Goal: Find contact information: Find contact information

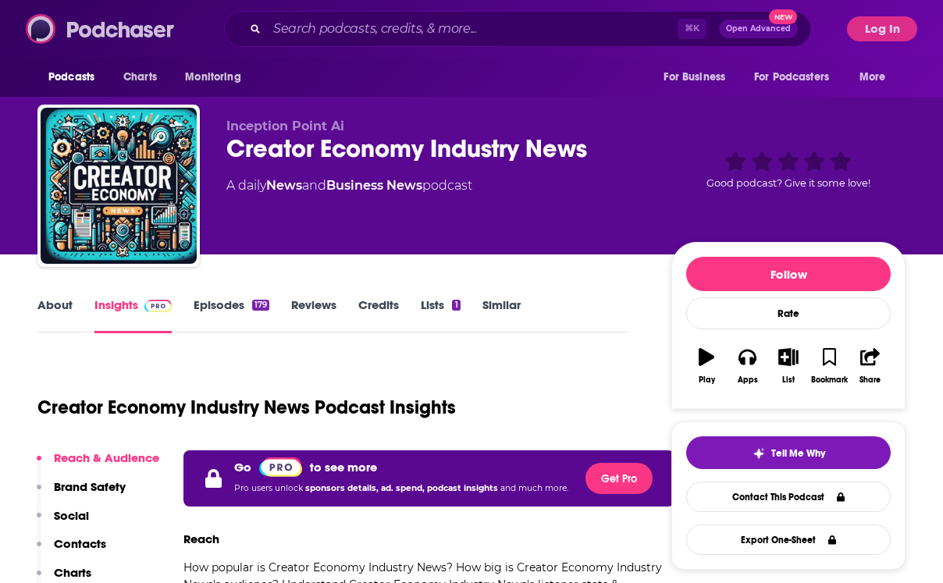
click at [100, 25] on img at bounding box center [101, 29] width 150 height 30
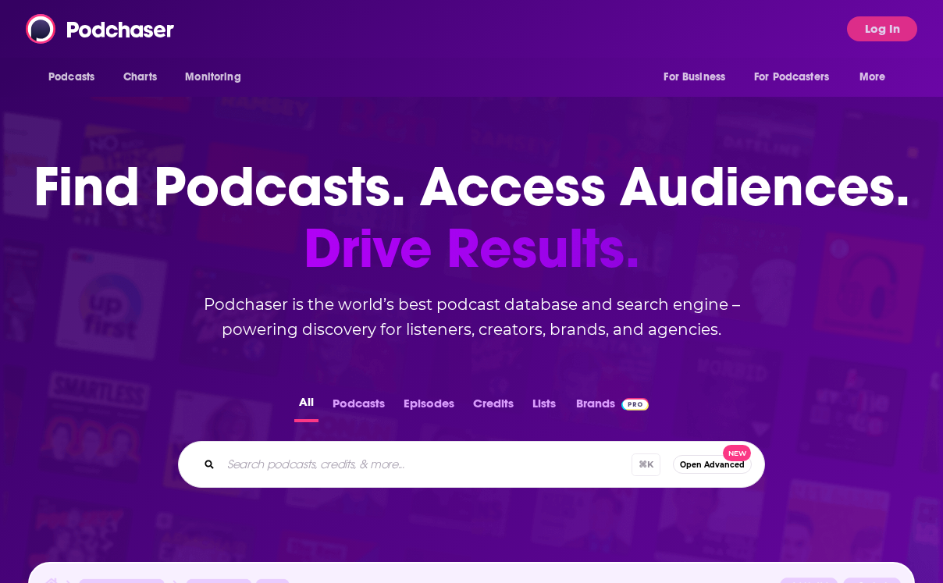
click at [359, 394] on button "Podcasts" at bounding box center [359, 407] width 62 height 30
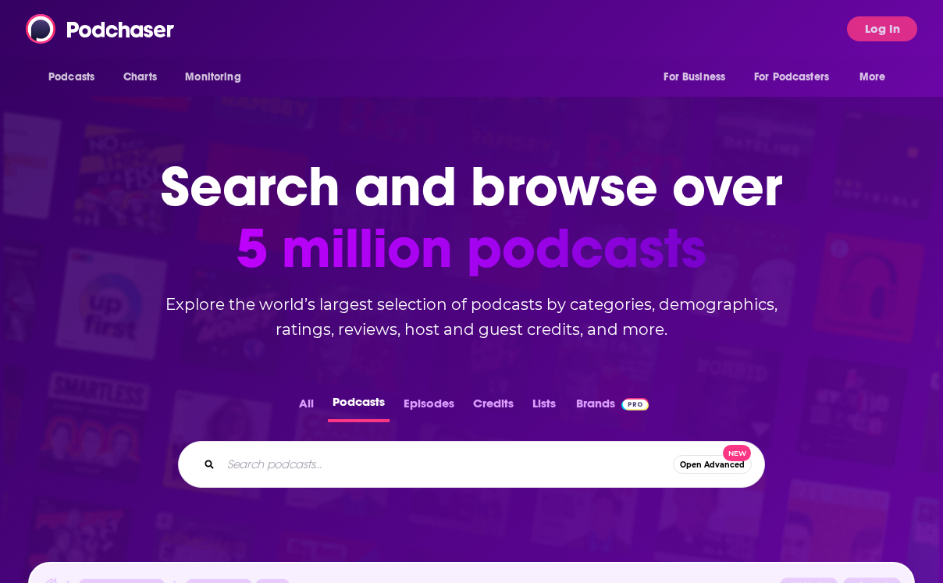
click at [395, 461] on input "Search podcasts..." at bounding box center [447, 464] width 452 height 25
paste input "Corner Of The Galaxy"
type input "Corner Of The Galaxy"
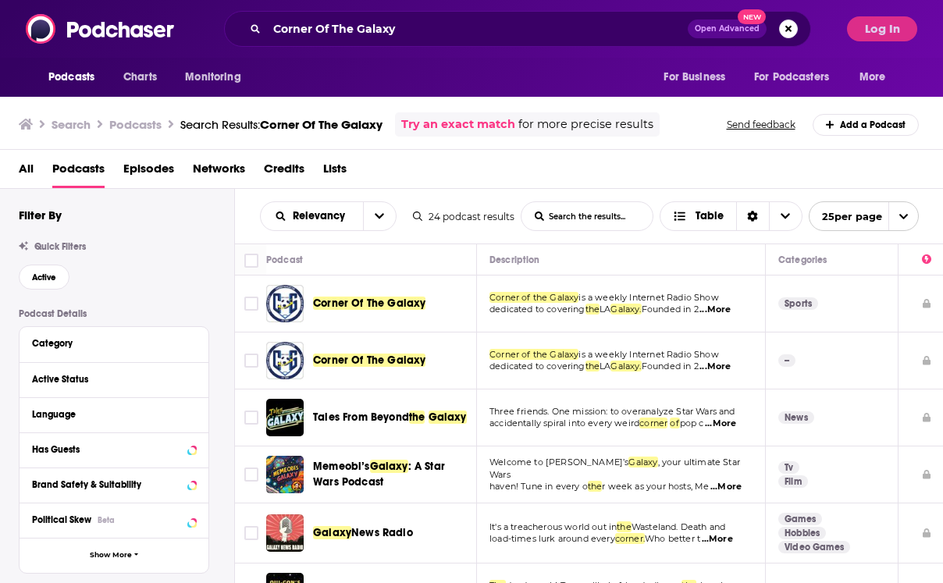
click at [370, 304] on span "Corner Of The Galaxy" at bounding box center [369, 303] width 112 height 13
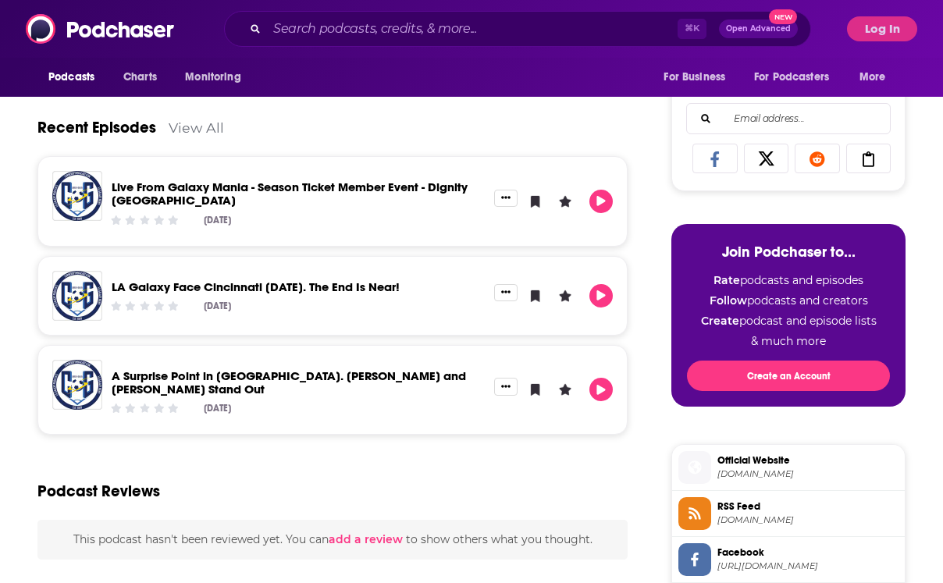
scroll to position [572, 0]
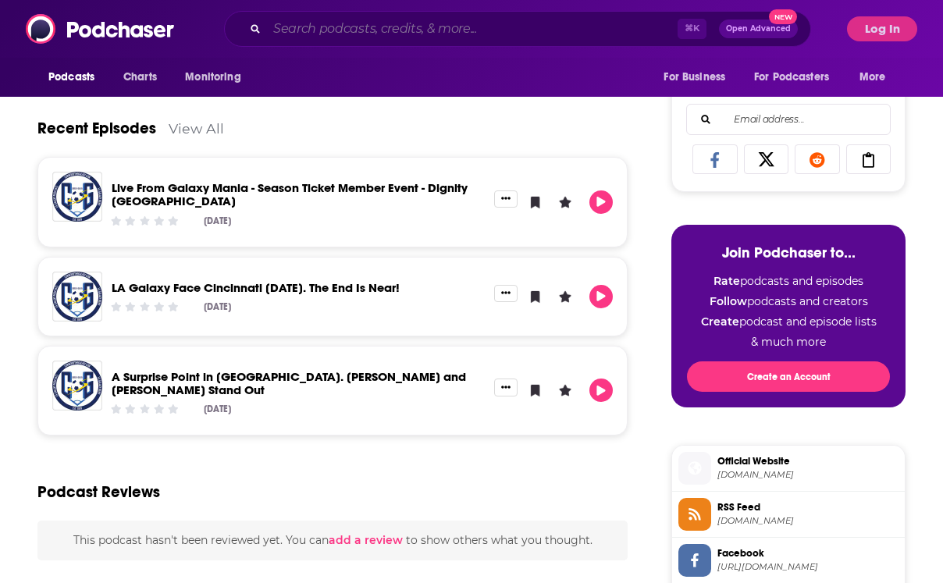
click at [380, 34] on input "Search podcasts, credits, & more..." at bounding box center [472, 28] width 411 height 25
paste input "The Sports Central Podcast"
type input "The Sports Central Podcast"
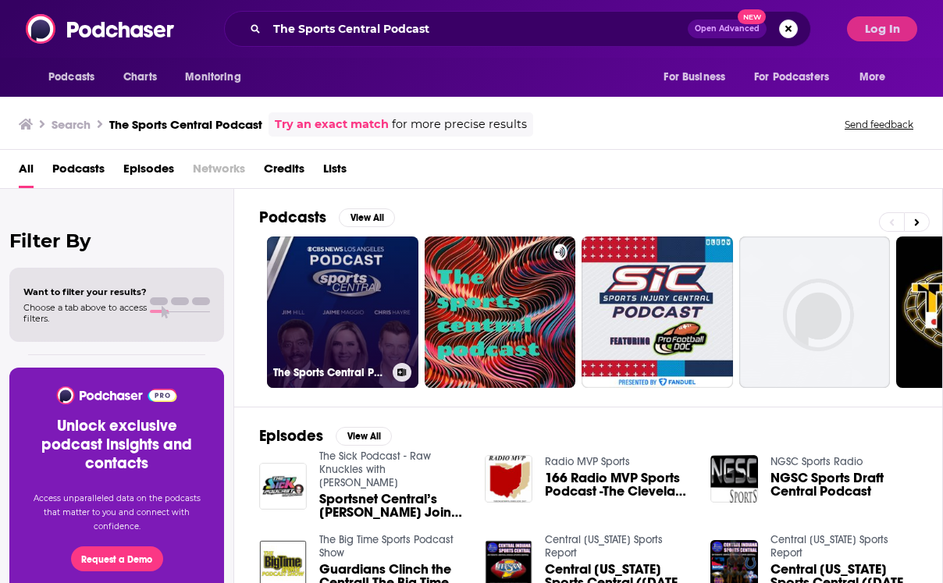
click at [349, 312] on link "The Sports Central Podcast!" at bounding box center [342, 312] width 151 height 151
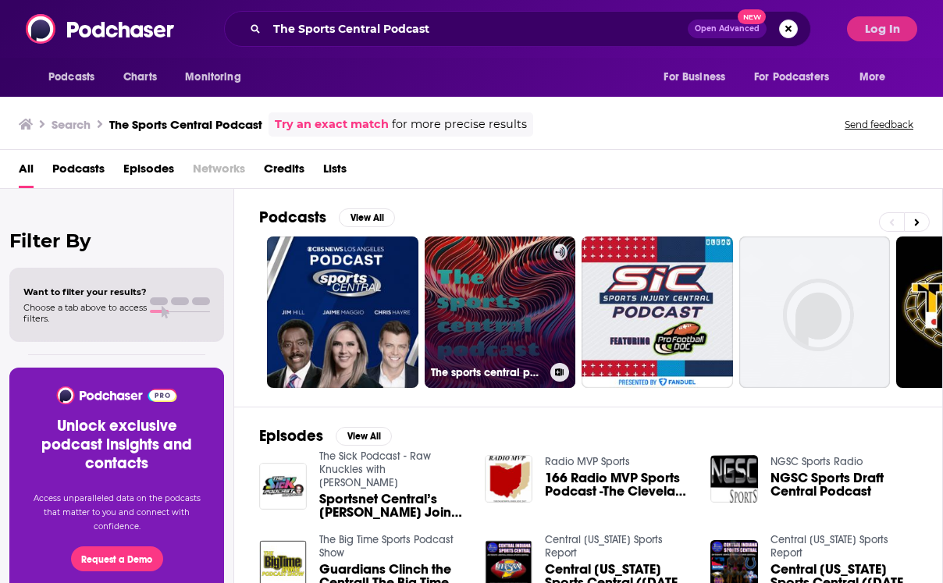
click at [484, 288] on link "The sports central podcast" at bounding box center [500, 312] width 151 height 151
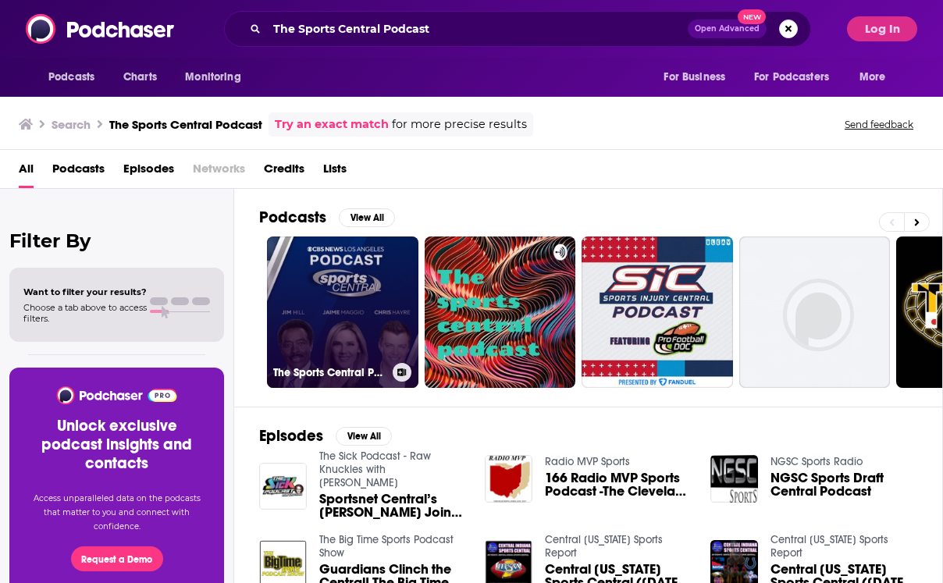
click at [358, 321] on link "The Sports Central Podcast!" at bounding box center [342, 312] width 151 height 151
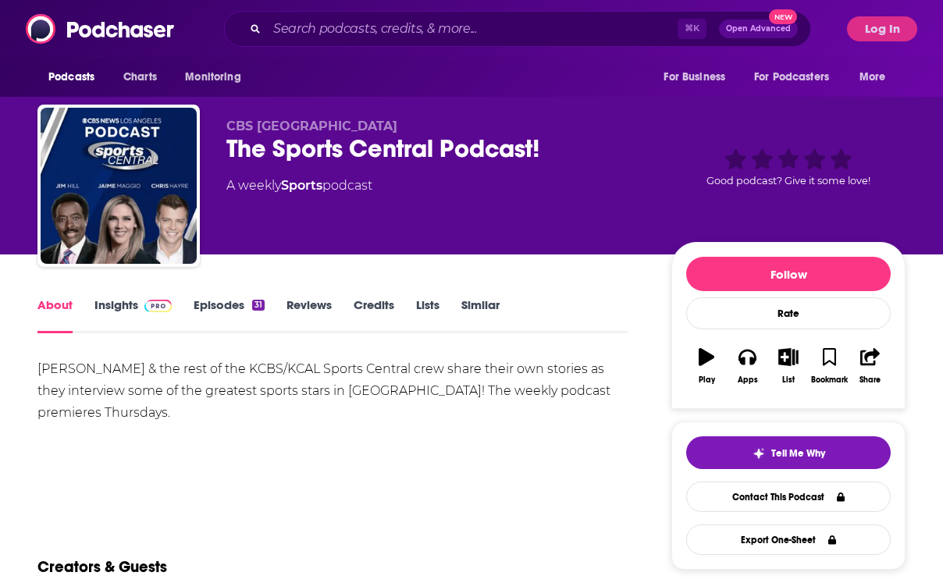
click at [137, 314] on link "Insights" at bounding box center [132, 315] width 77 height 36
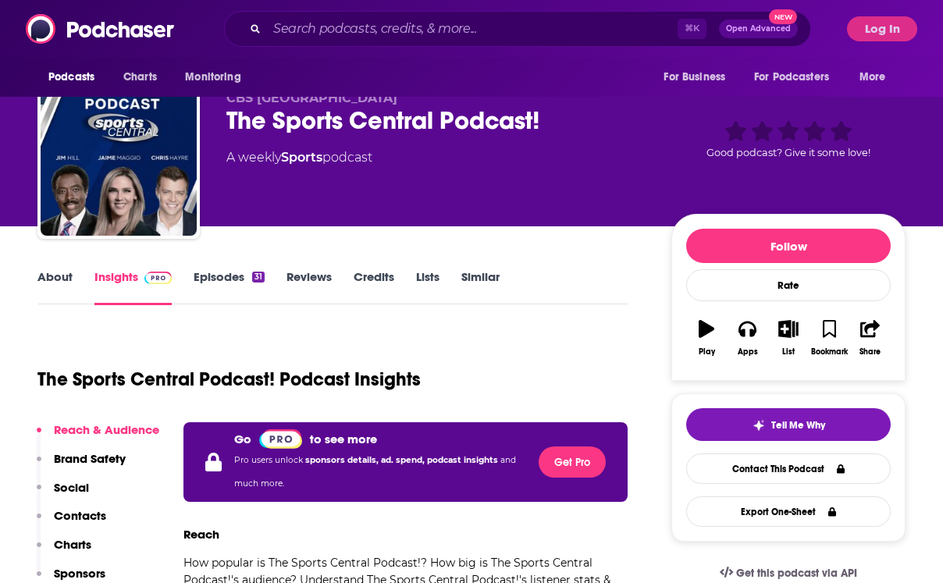
scroll to position [244, 0]
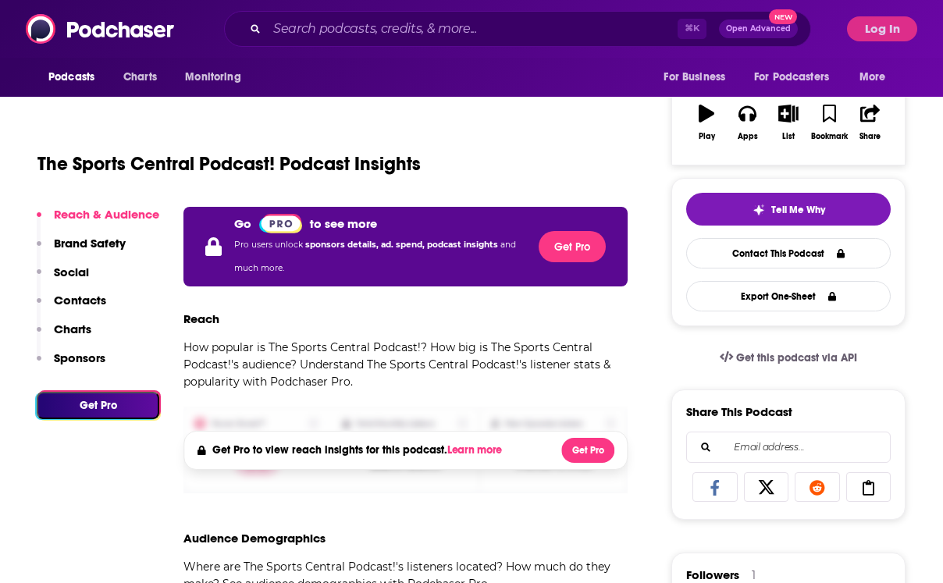
click at [89, 300] on p "Contacts" at bounding box center [80, 300] width 52 height 15
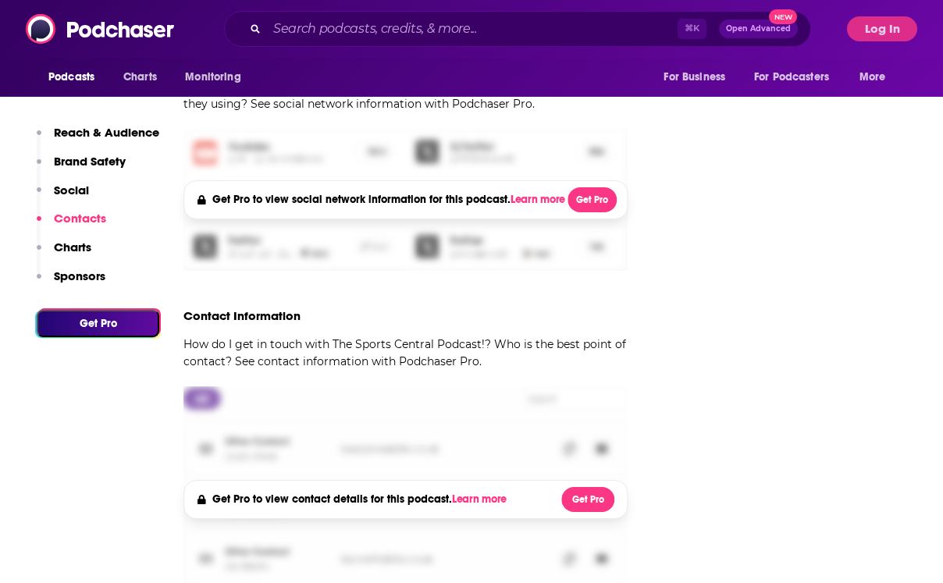
scroll to position [1505, 0]
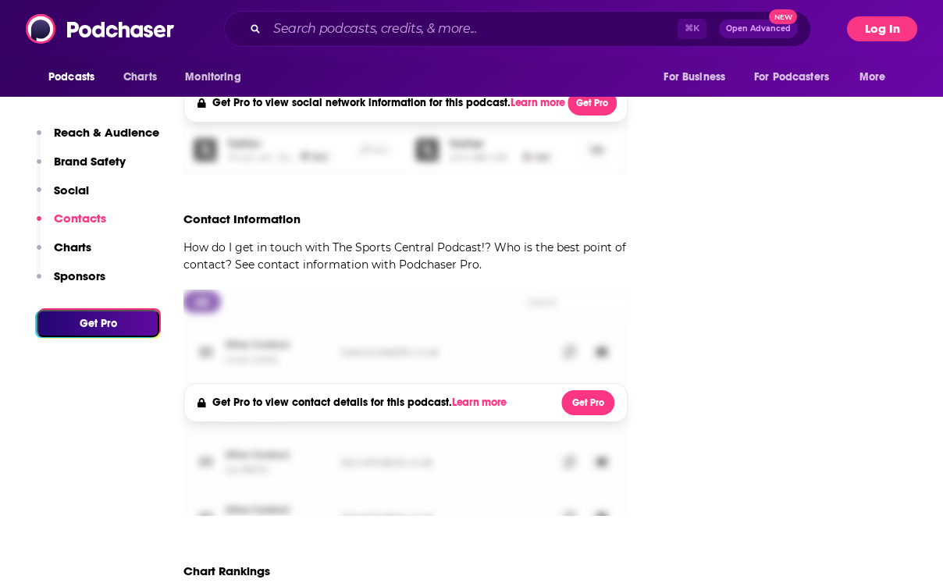
click at [910, 29] on button "Log In" at bounding box center [882, 28] width 70 height 25
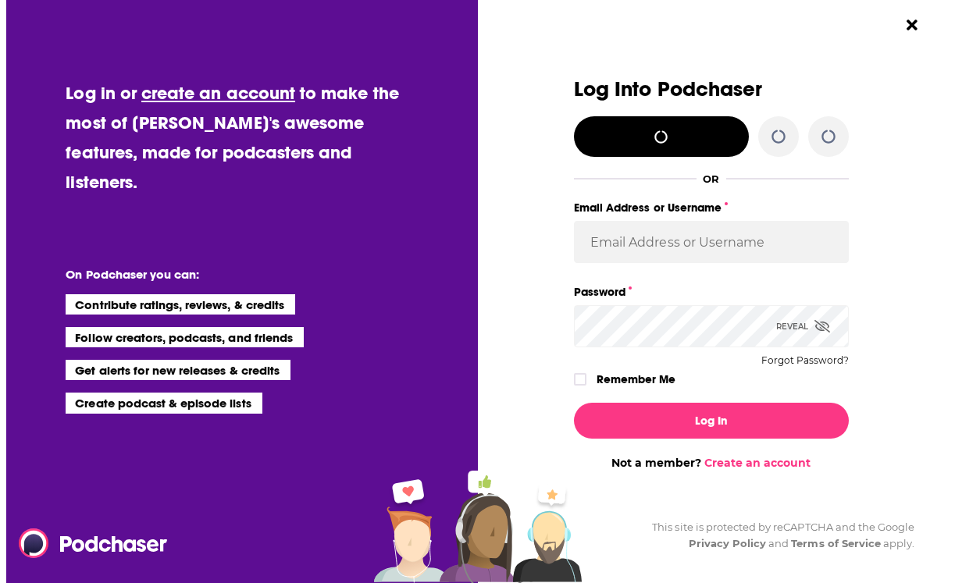
scroll to position [0, 0]
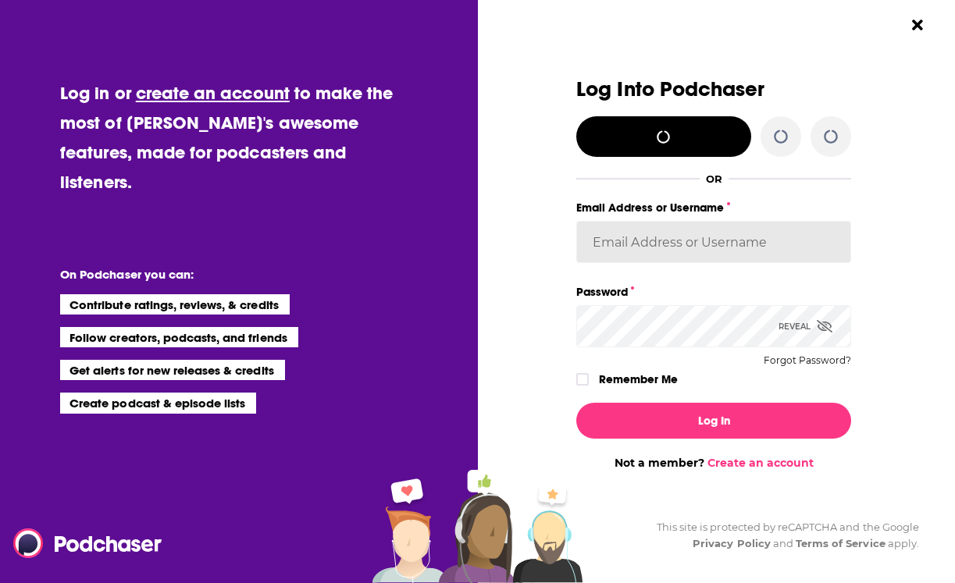
type input "[PERSON_NAME][EMAIL_ADDRESS][PERSON_NAME][DOMAIN_NAME]"
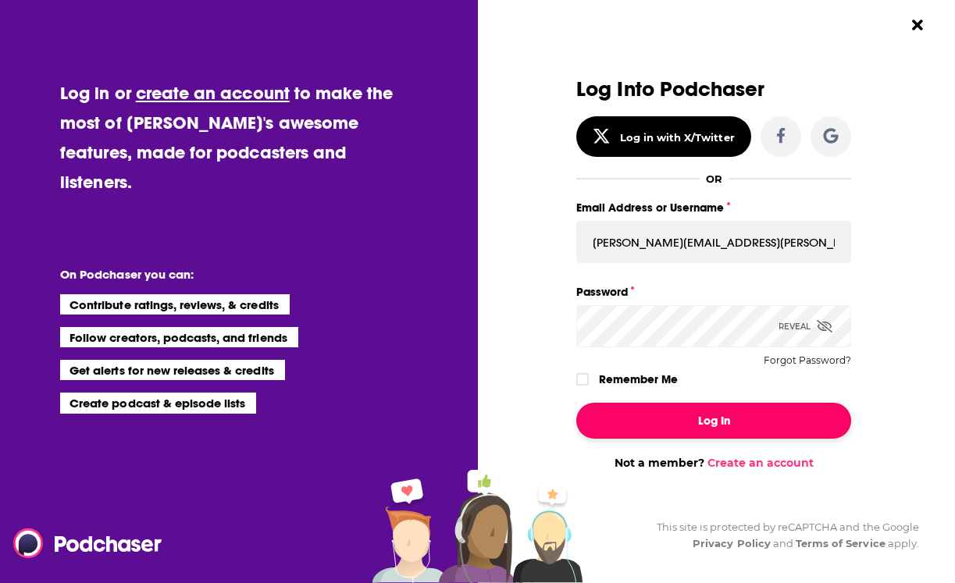
click at [664, 423] on button "Log In" at bounding box center [713, 421] width 275 height 36
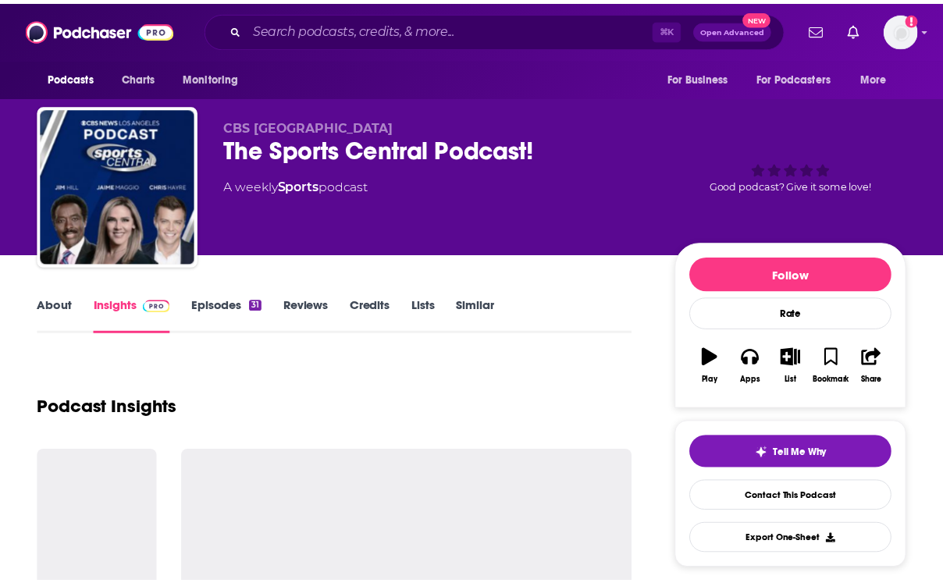
scroll to position [1505, 0]
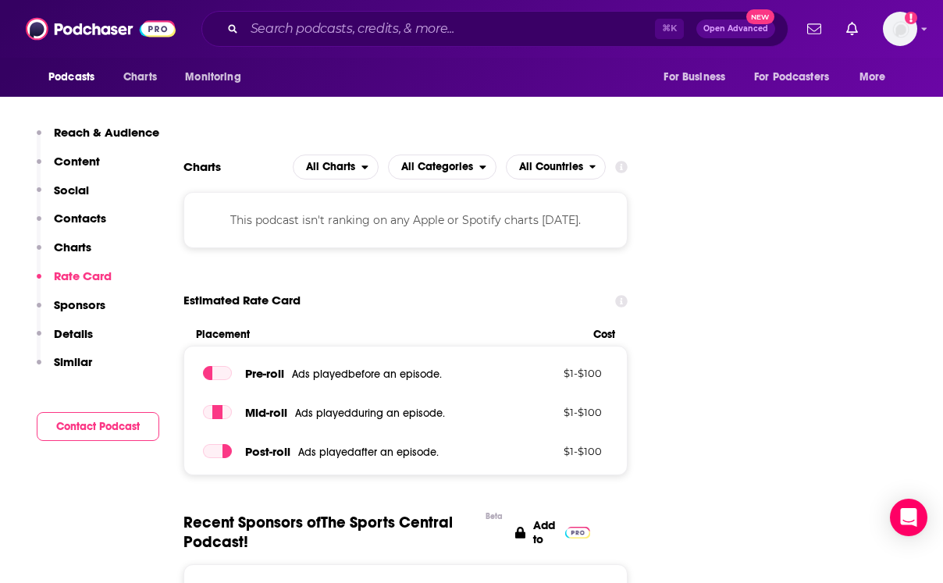
click at [84, 223] on p "Contacts" at bounding box center [80, 218] width 52 height 15
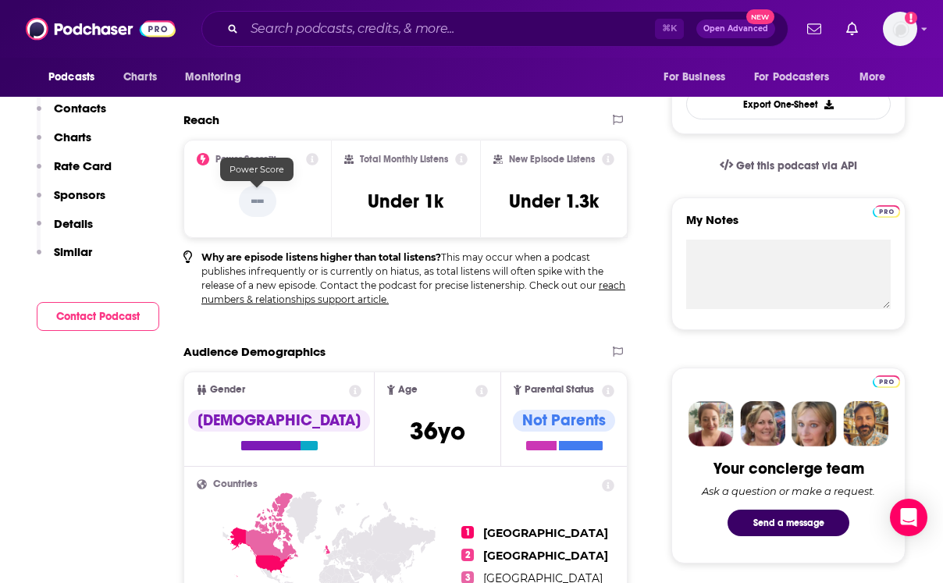
scroll to position [0, 0]
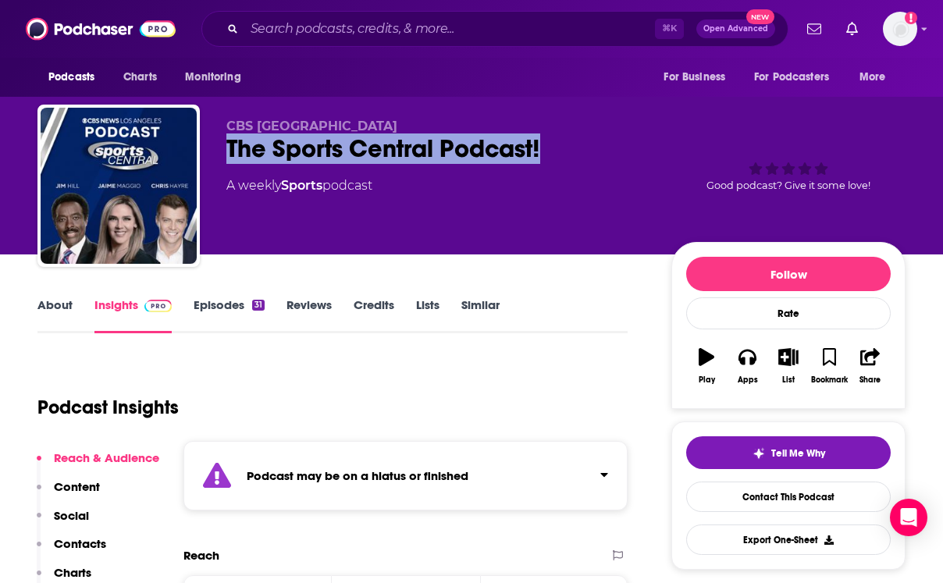
drag, startPoint x: 571, startPoint y: 145, endPoint x: 212, endPoint y: 151, distance: 358.4
click at [212, 151] on div "CBS [GEOGRAPHIC_DATA] The Sports Central Podcast! A weekly Sports podcast Good …" at bounding box center [471, 189] width 868 height 169
copy h2 "The Sports Central Podcast!"
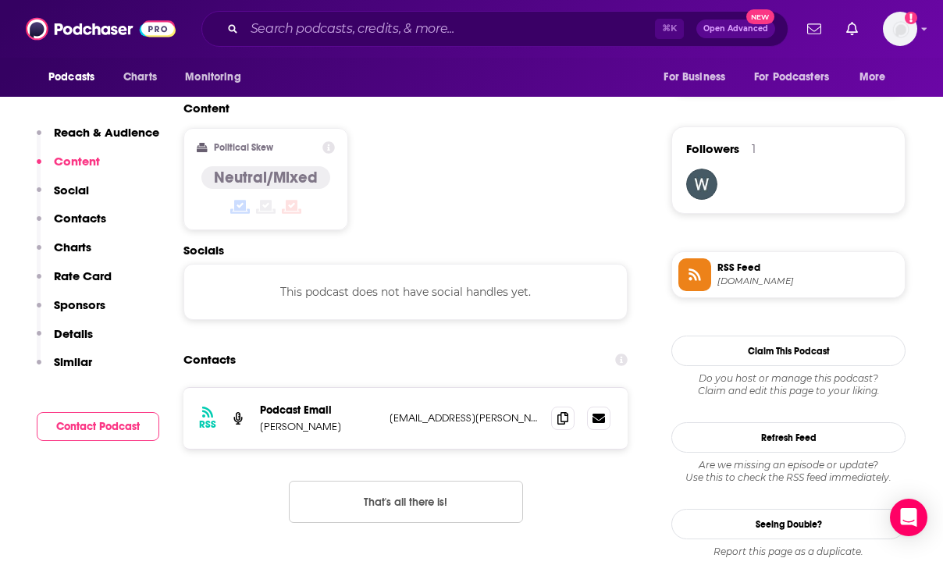
scroll to position [1237, 0]
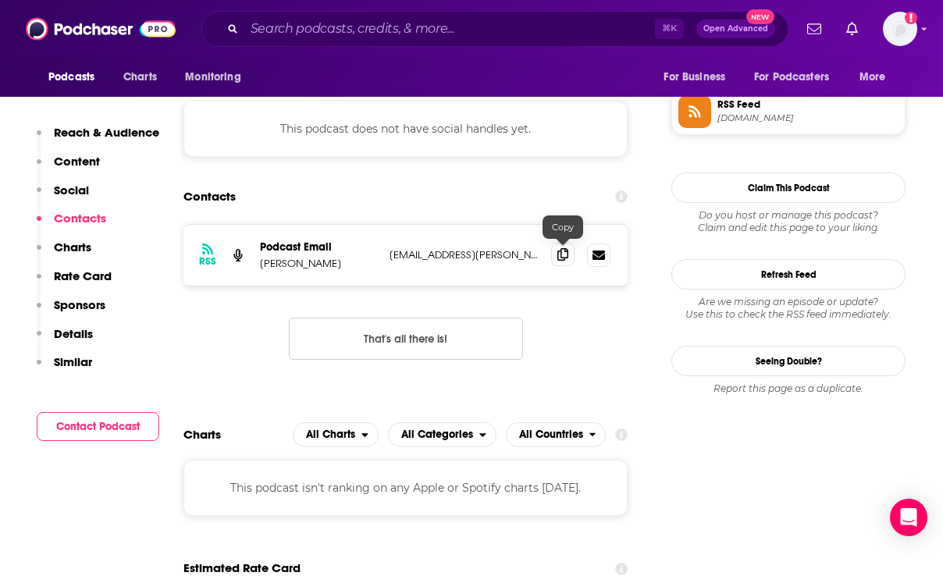
click at [566, 258] on icon at bounding box center [562, 254] width 11 height 12
click at [329, 25] on input "Search podcasts, credits, & more..." at bounding box center [449, 28] width 411 height 25
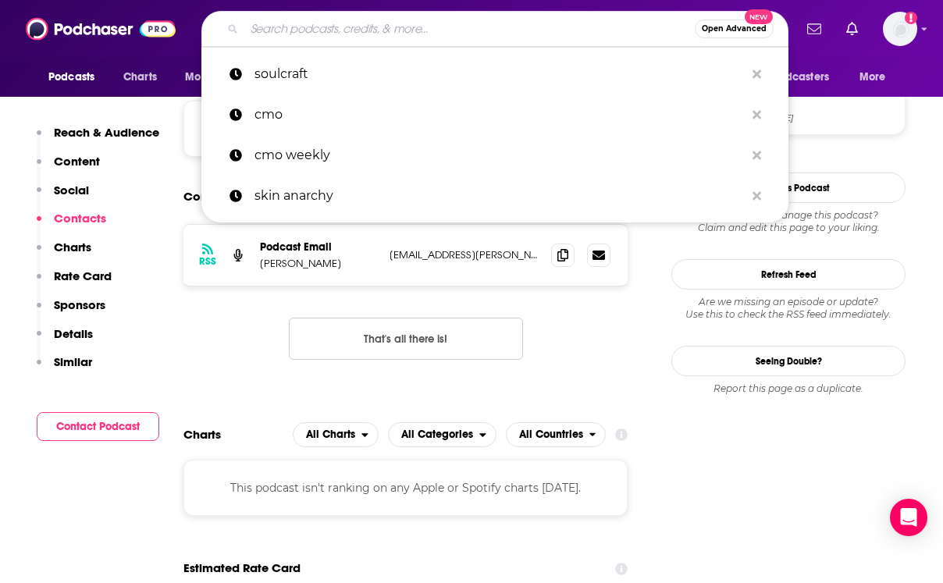
paste input "[PERSON_NAME] & [GEOGRAPHIC_DATA]"
type input "[PERSON_NAME] & [GEOGRAPHIC_DATA]"
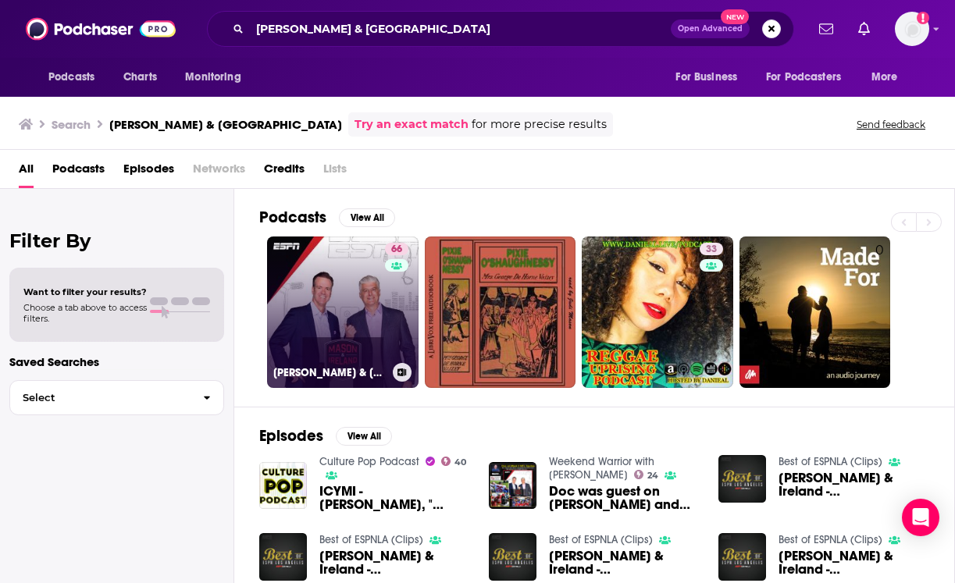
click at [358, 302] on link "66 [PERSON_NAME] & Ireland" at bounding box center [342, 312] width 151 height 151
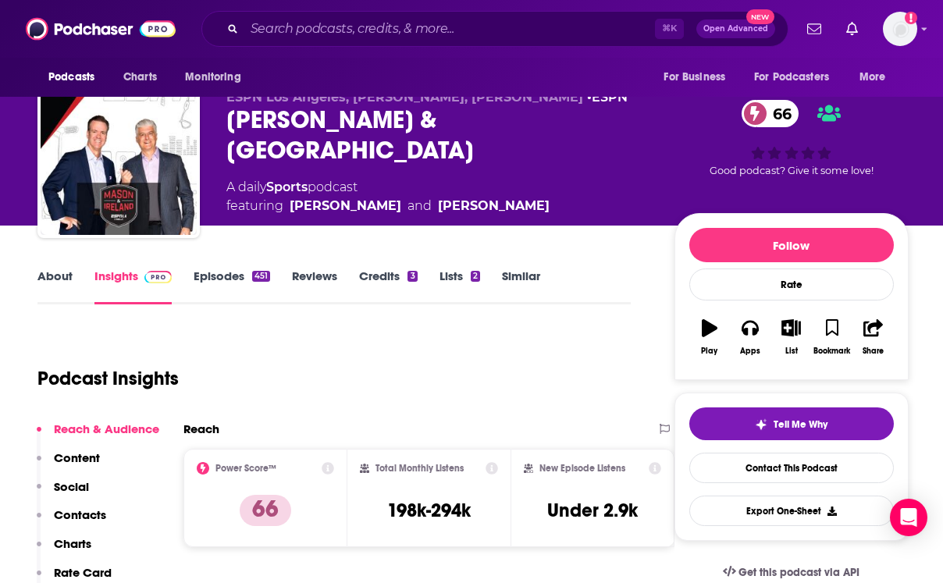
scroll to position [30, 0]
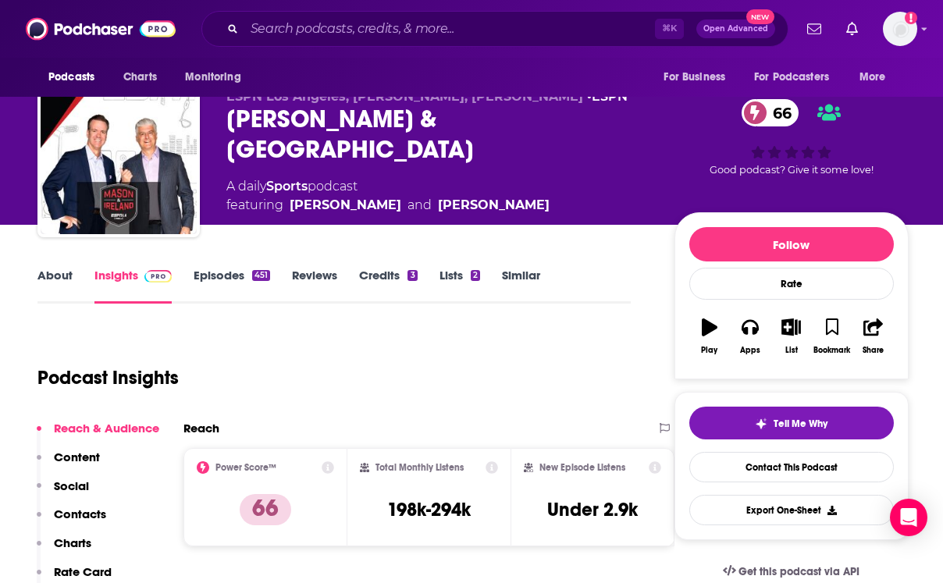
click at [52, 283] on link "About" at bounding box center [54, 286] width 35 height 36
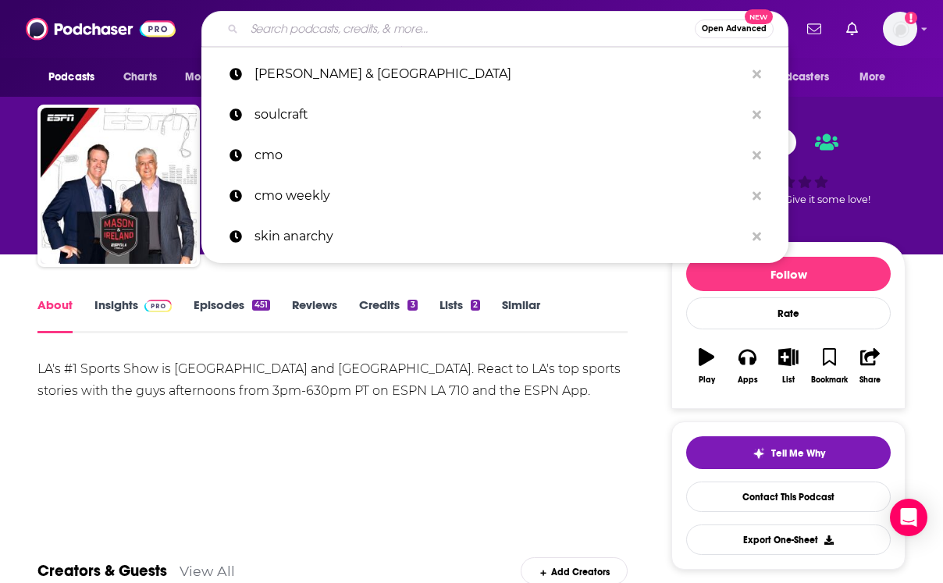
click at [305, 35] on input "Search podcasts, credits, & more..." at bounding box center [469, 28] width 450 height 25
paste input "Locked On Sports"
type input "Locked On Sports"
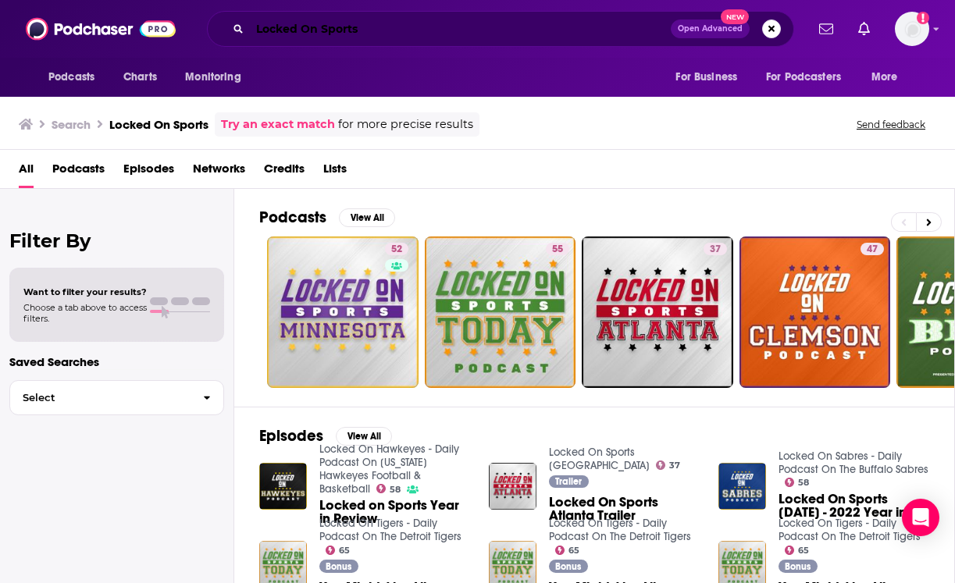
click at [425, 29] on input "Locked On Sports" at bounding box center [460, 28] width 421 height 25
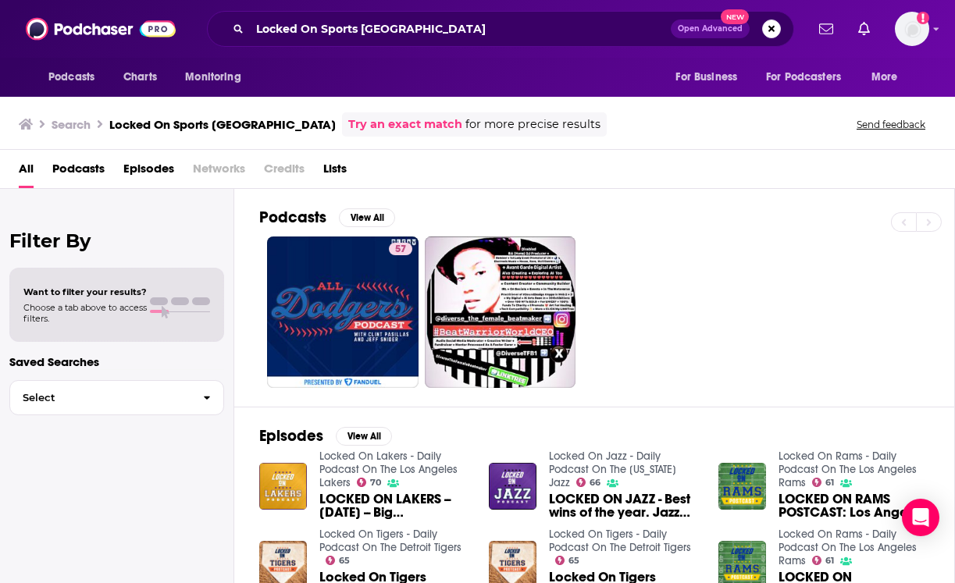
click at [369, 42] on div "Locked On Sports Los Angeles Open Advanced New" at bounding box center [500, 29] width 587 height 36
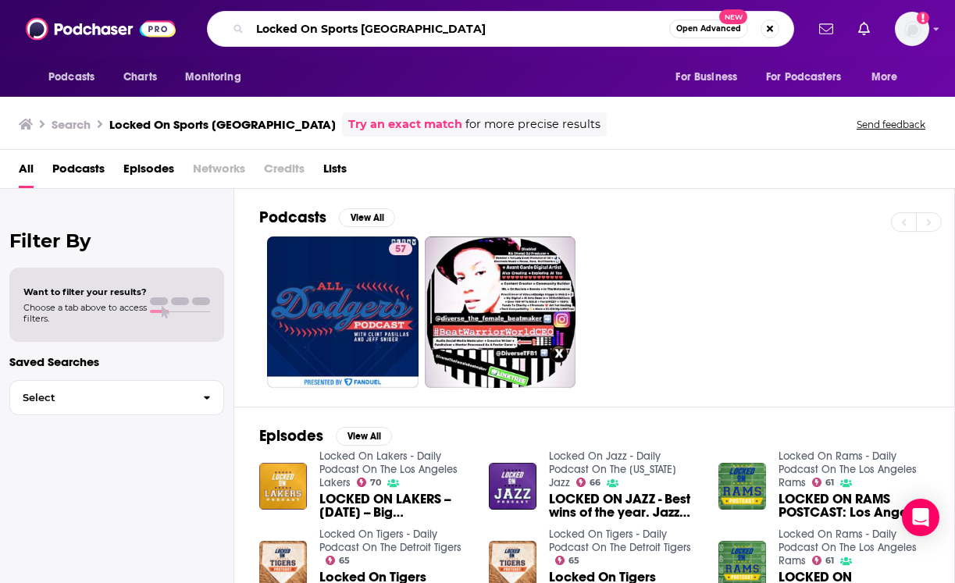
click at [376, 24] on input "Locked On Sports [GEOGRAPHIC_DATA]" at bounding box center [459, 28] width 419 height 25
paste input "The Hollywood Sports Show"
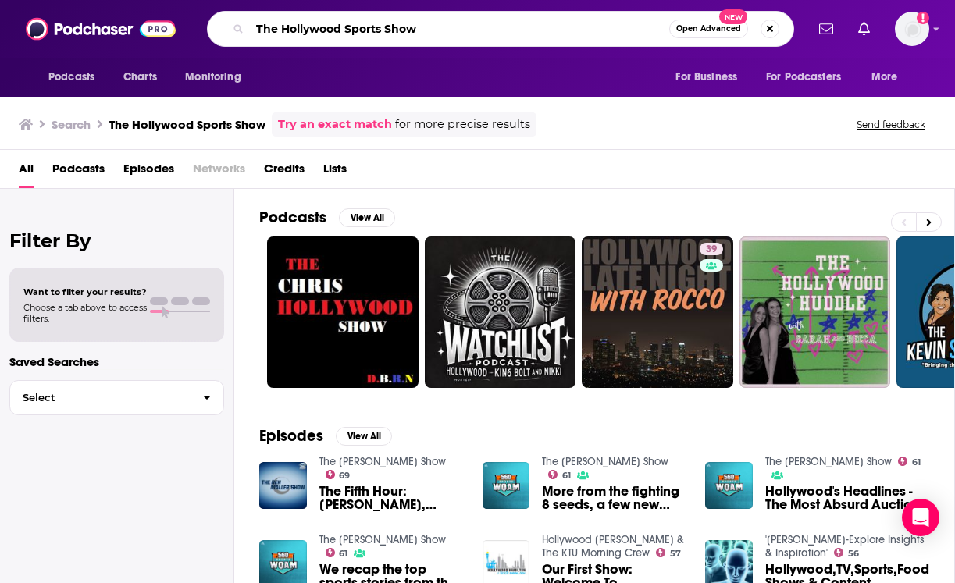
click at [386, 25] on input "The Hollywood Sports Show" at bounding box center [459, 28] width 419 height 25
paste input "Beat LA Podcast"
type input "The Beat LA Podcast"
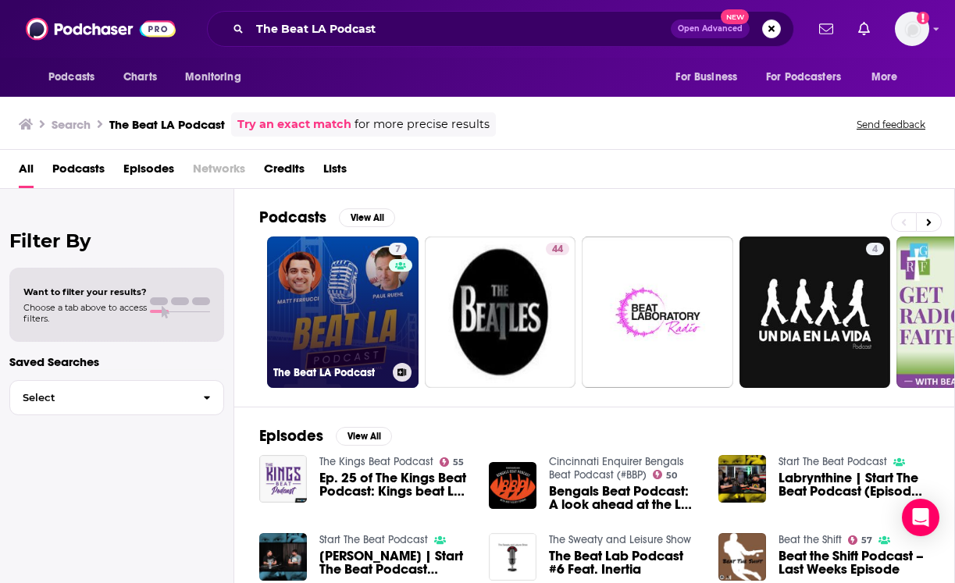
click at [334, 307] on link "7 The Beat LA Podcast" at bounding box center [342, 312] width 151 height 151
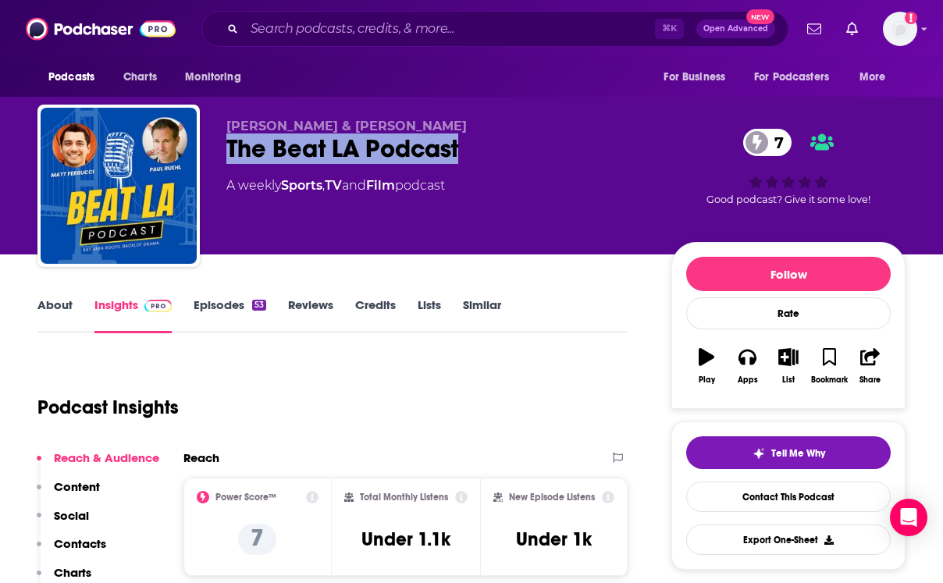
drag, startPoint x: 483, startPoint y: 150, endPoint x: 230, endPoint y: 147, distance: 252.2
click at [230, 147] on div "The Beat LA Podcast 7" at bounding box center [436, 149] width 420 height 30
copy h2 "The Beat LA Podcast"
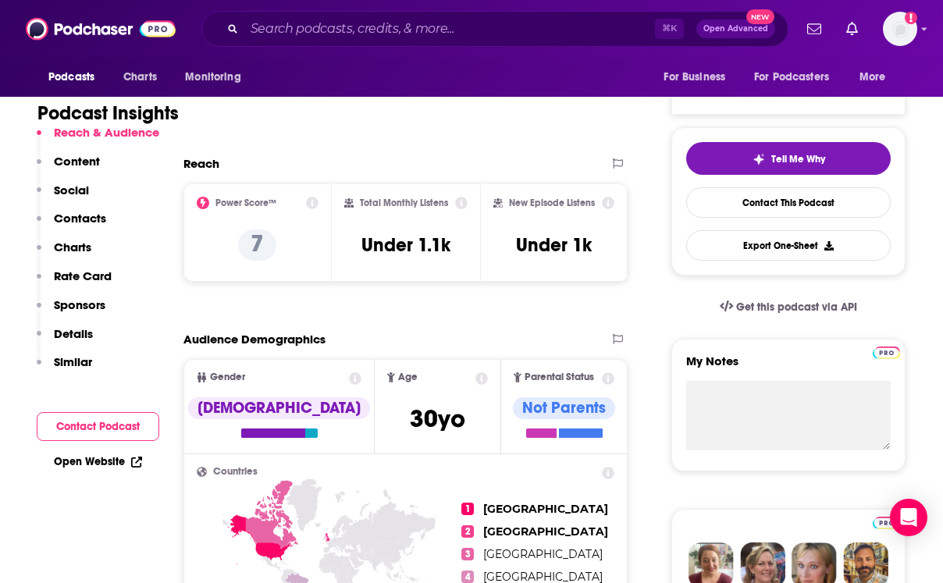
click at [94, 216] on p "Contacts" at bounding box center [80, 218] width 52 height 15
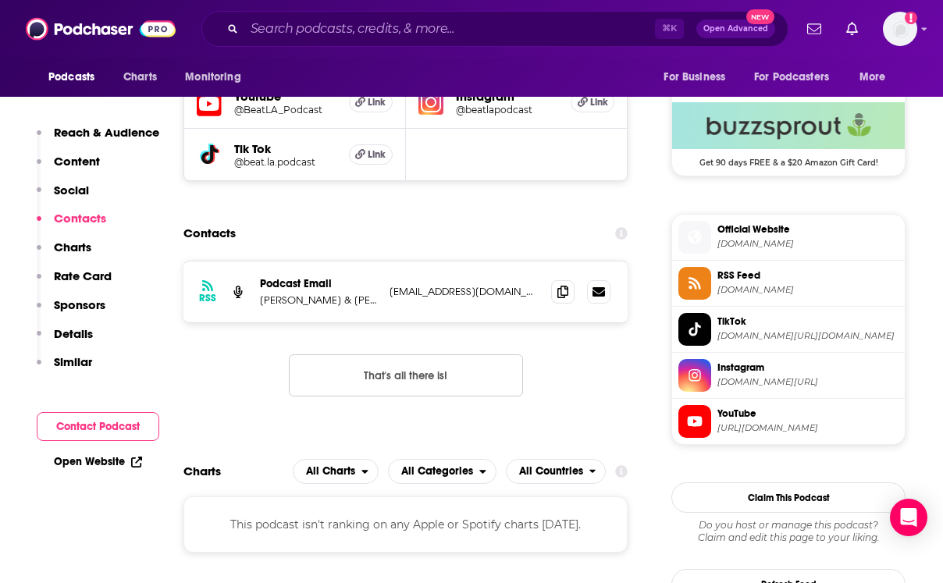
scroll to position [1131, 0]
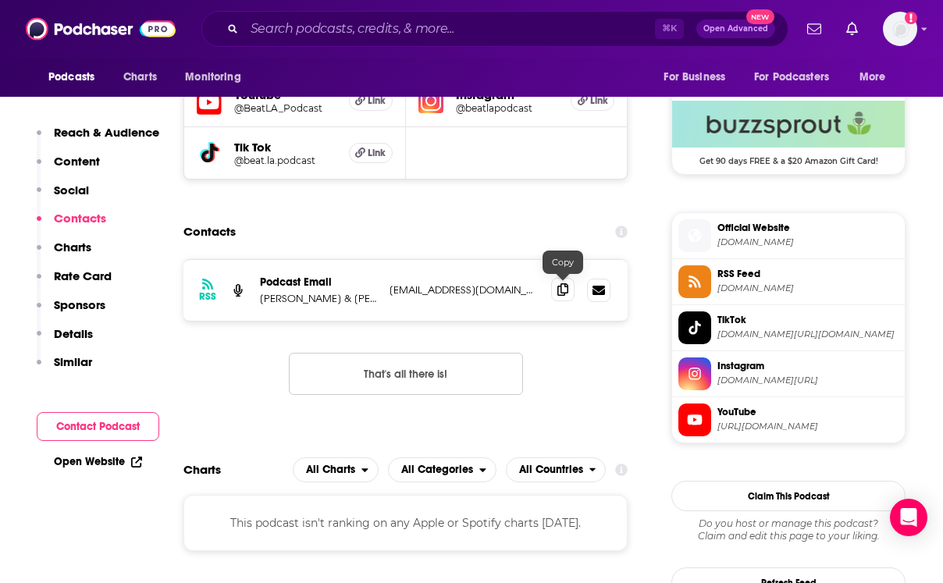
click at [571, 292] on span at bounding box center [562, 289] width 23 height 23
click at [351, 27] on input "Search podcasts, credits, & more..." at bounding box center [449, 28] width 411 height 25
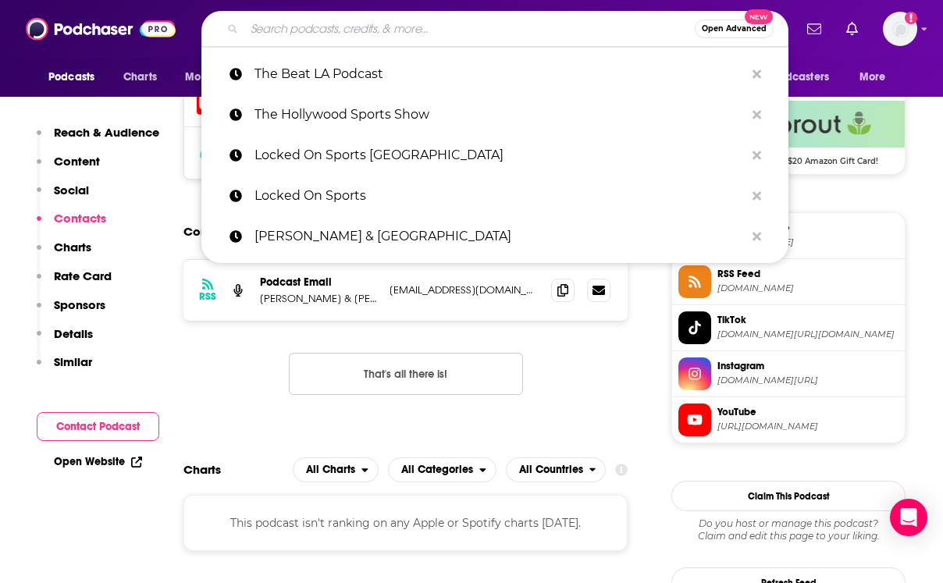
paste input "The Sporting Tribune [DATE]"
type input "The Sporting Tribune [DATE]"
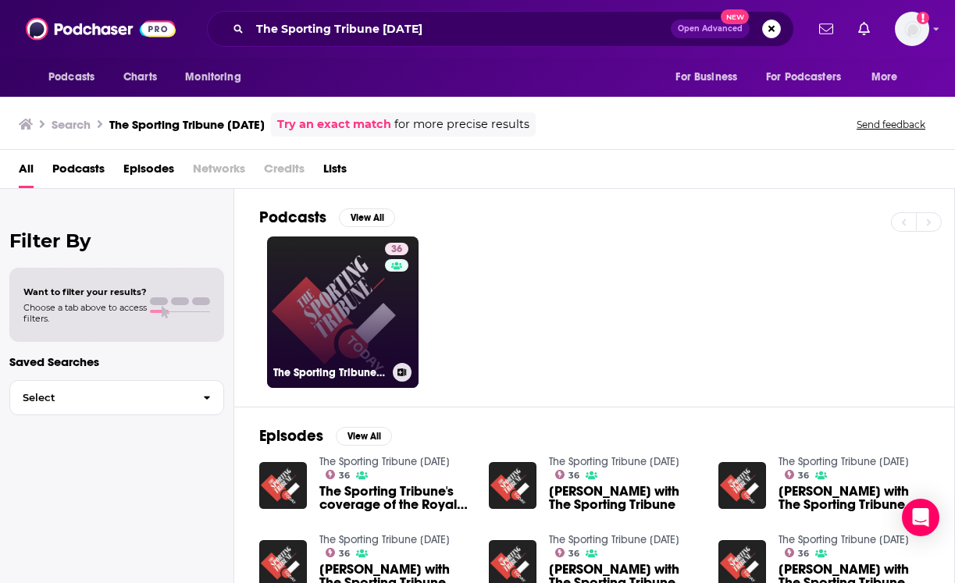
click at [361, 321] on link "36 The Sporting Tribune [DATE]" at bounding box center [342, 312] width 151 height 151
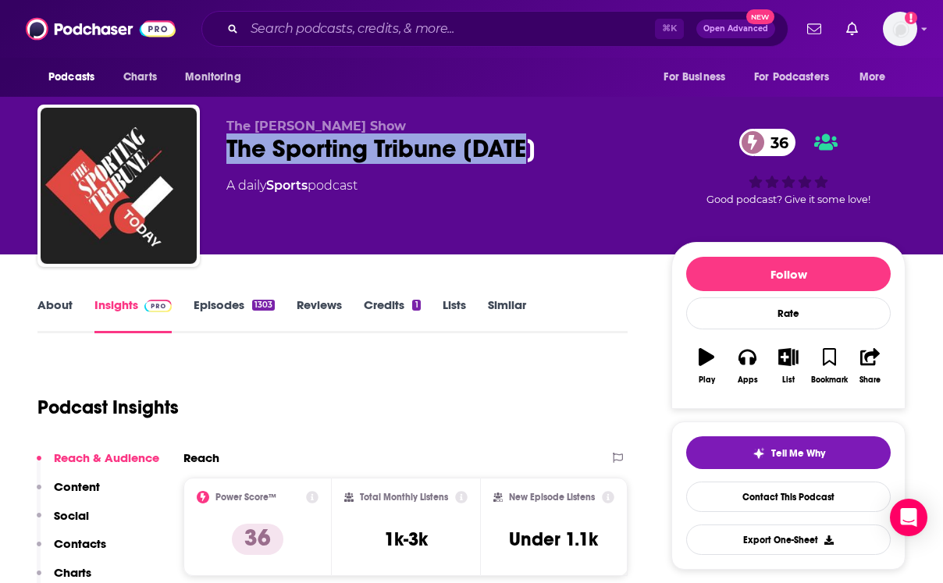
drag, startPoint x: 574, startPoint y: 143, endPoint x: 227, endPoint y: 143, distance: 346.7
click at [227, 143] on div "The Sporting Tribune [DATE] 36" at bounding box center [436, 149] width 420 height 30
copy h2 "The Sporting Tribune [DATE]"
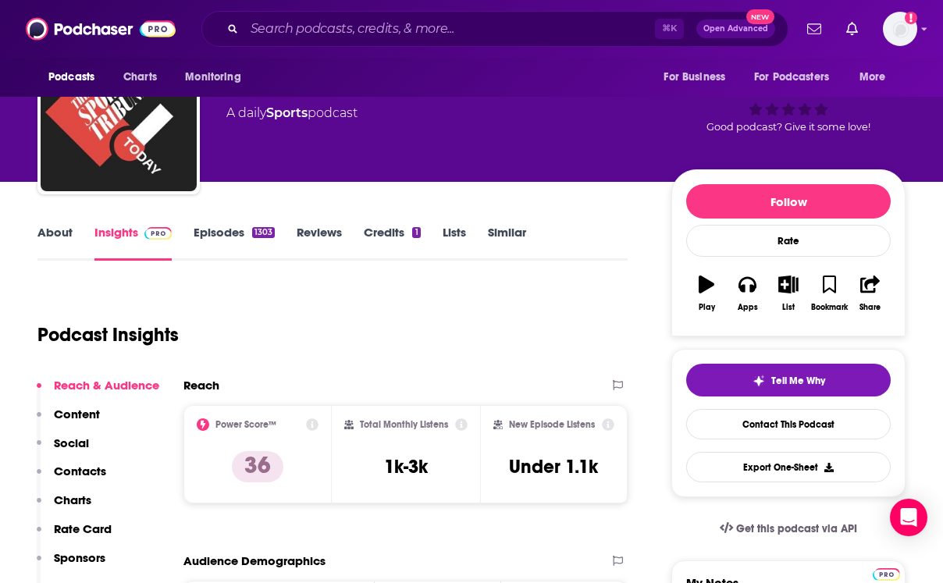
scroll to position [306, 0]
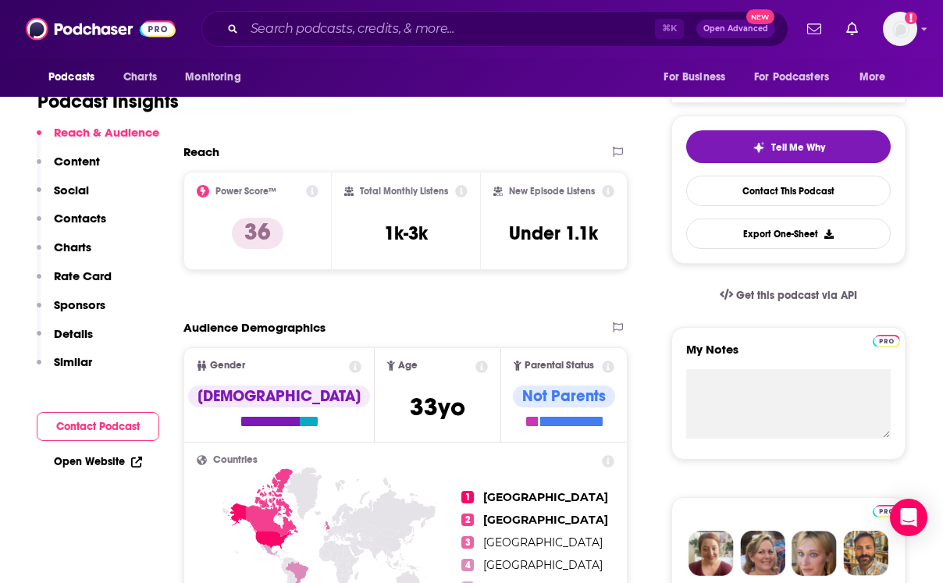
click at [83, 221] on p "Contacts" at bounding box center [80, 218] width 52 height 15
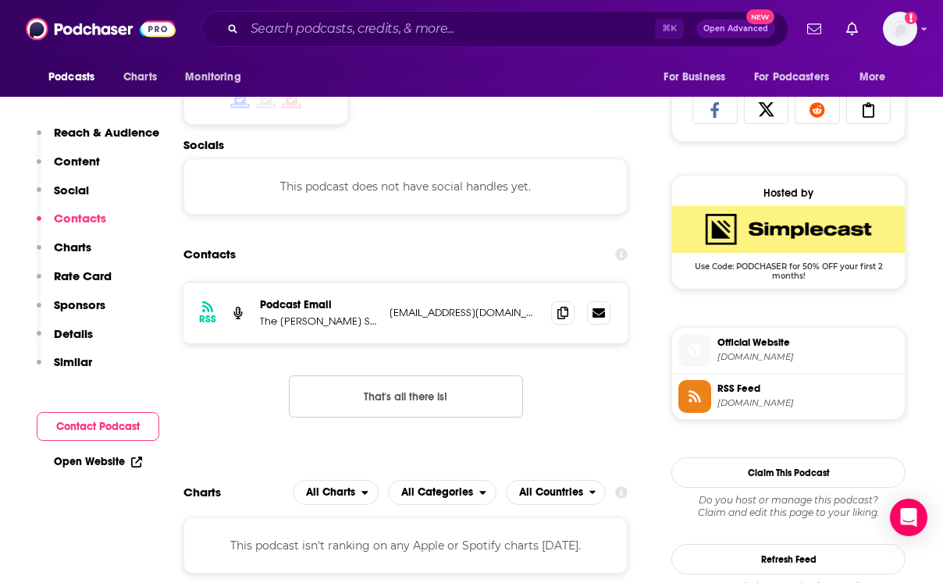
scroll to position [1048, 0]
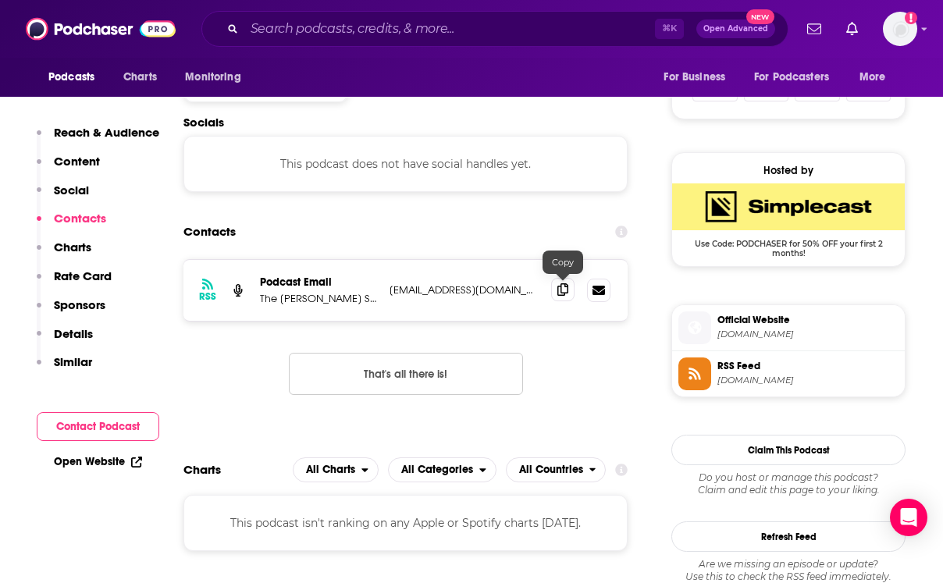
click at [566, 293] on icon at bounding box center [562, 289] width 11 height 12
